Goal: Information Seeking & Learning: Find contact information

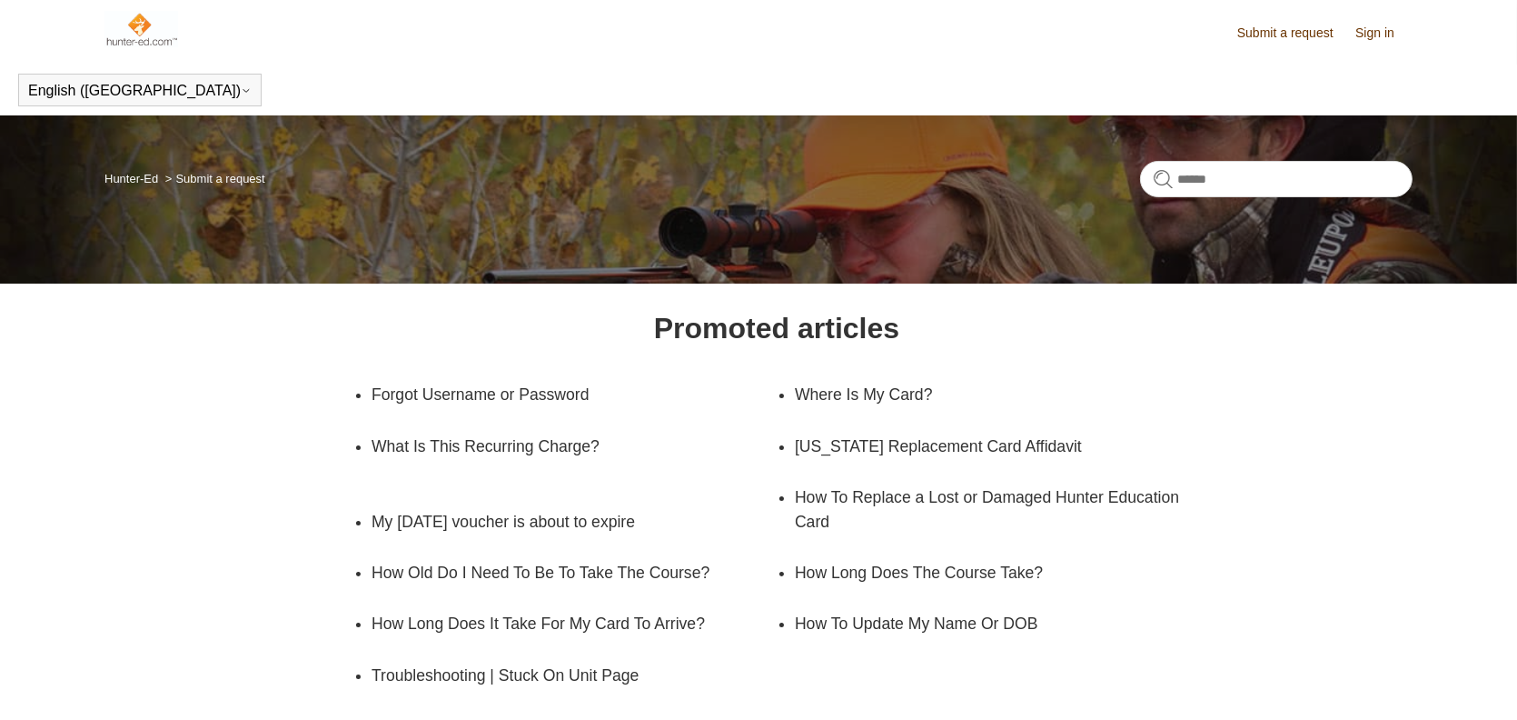
click at [986, 331] on section "Promoted articles Forgot Username or Password Where Is My Card? What Is This Re…" at bounding box center [776, 503] width 883 height 394
click at [143, 26] on img at bounding box center [141, 29] width 74 height 36
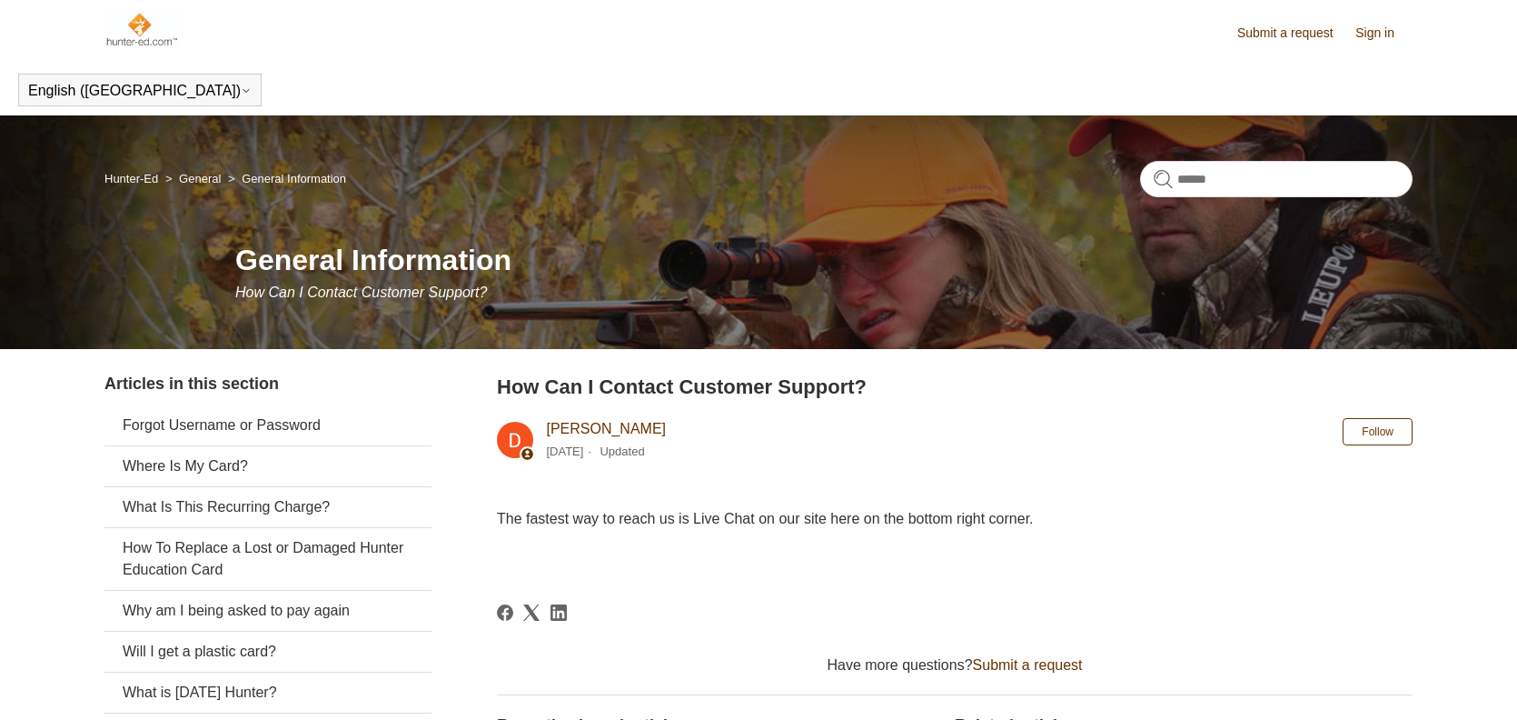
scroll to position [347, 0]
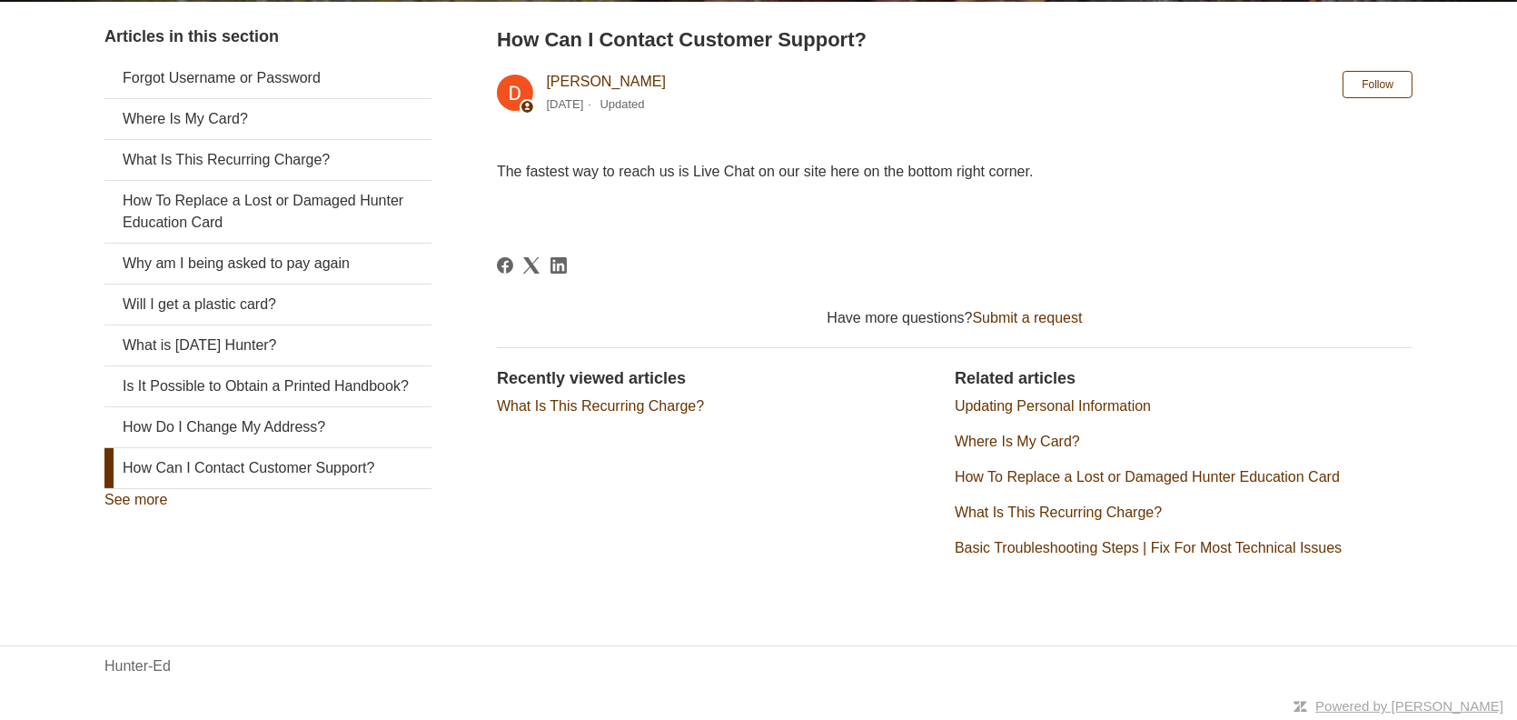
click at [203, 484] on link "How Can I Contact Customer Support?" at bounding box center [267, 468] width 327 height 40
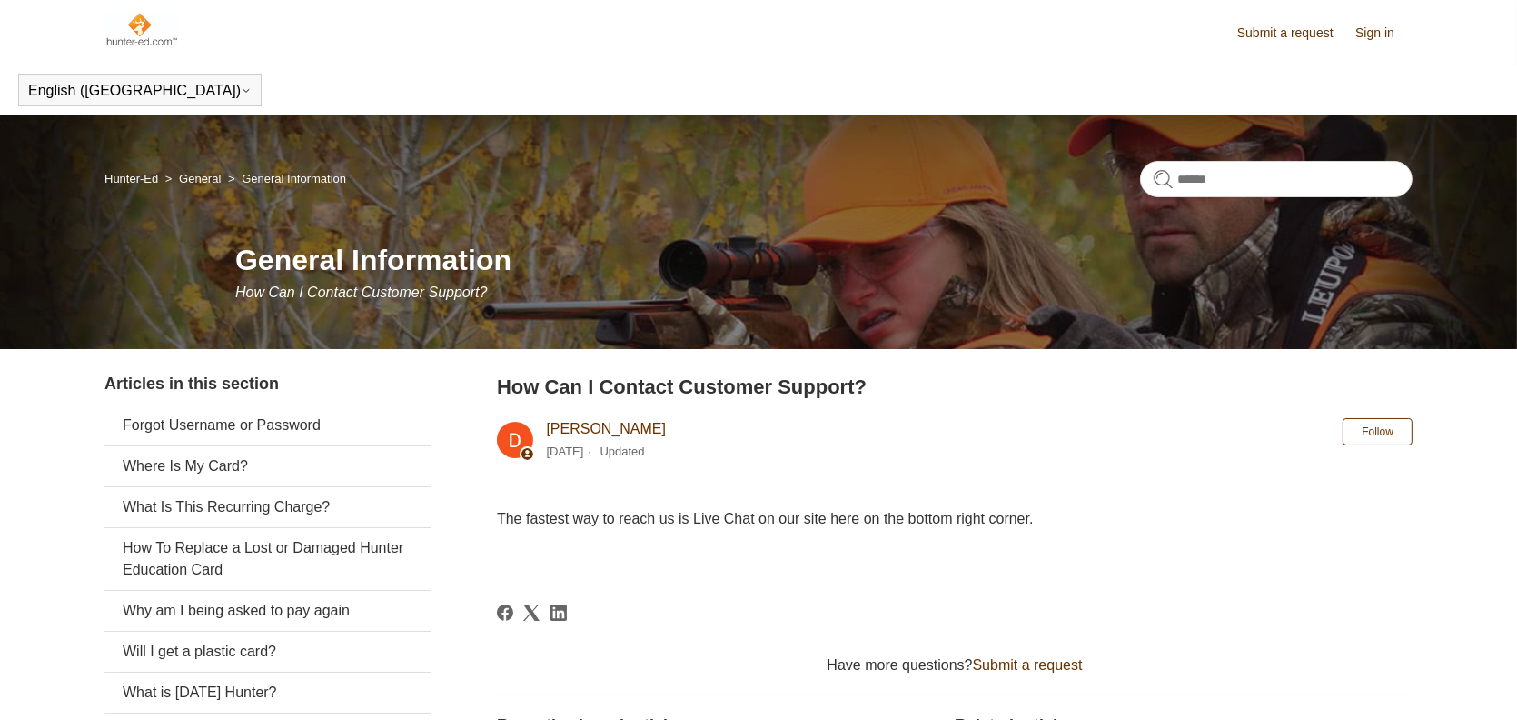
click at [189, 172] on link "General" at bounding box center [200, 179] width 42 height 14
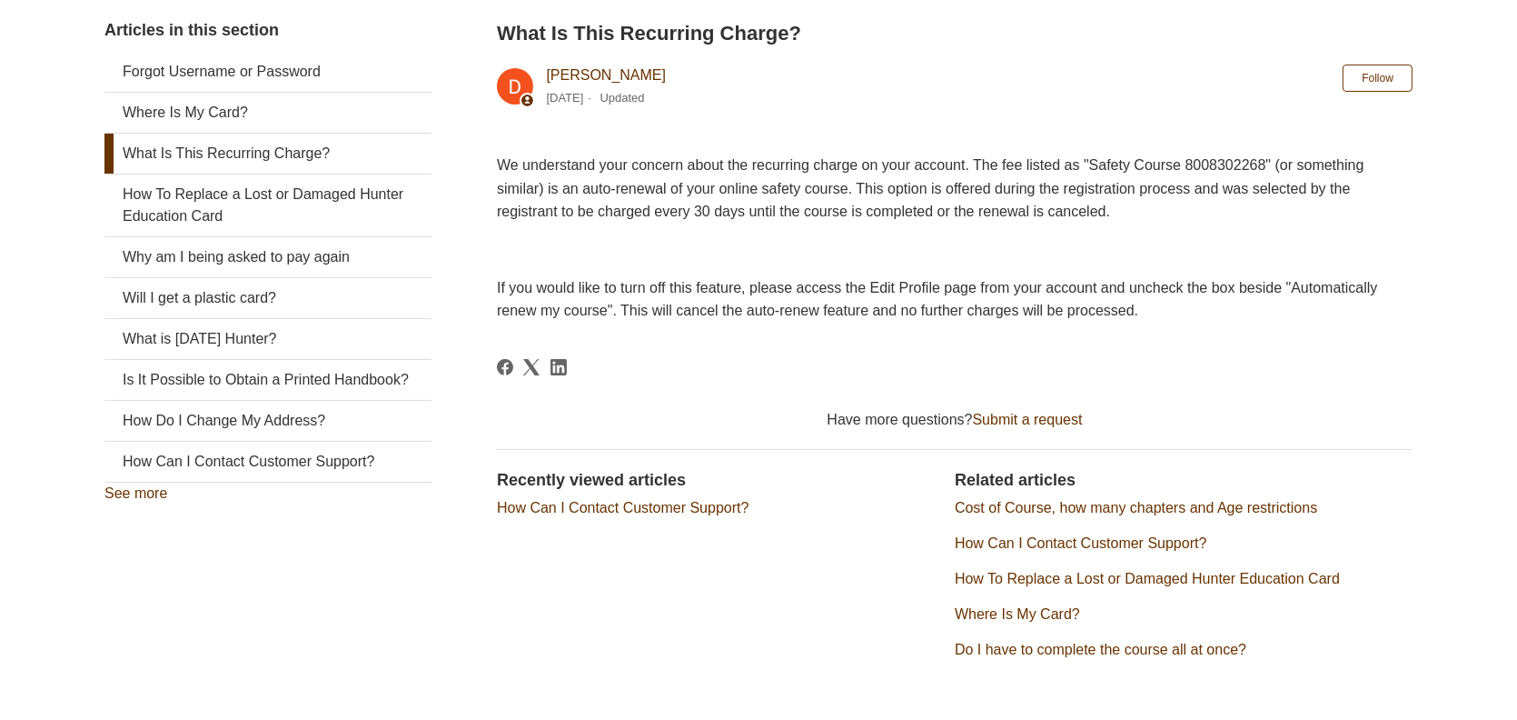
click at [848, 468] on h2 "Recently viewed articles" at bounding box center [717, 480] width 440 height 25
